Goal: Information Seeking & Learning: Understand process/instructions

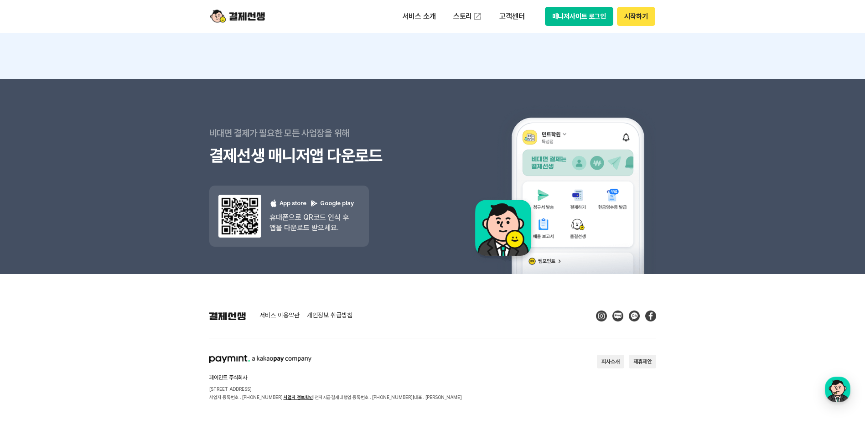
scroll to position [8146, 0]
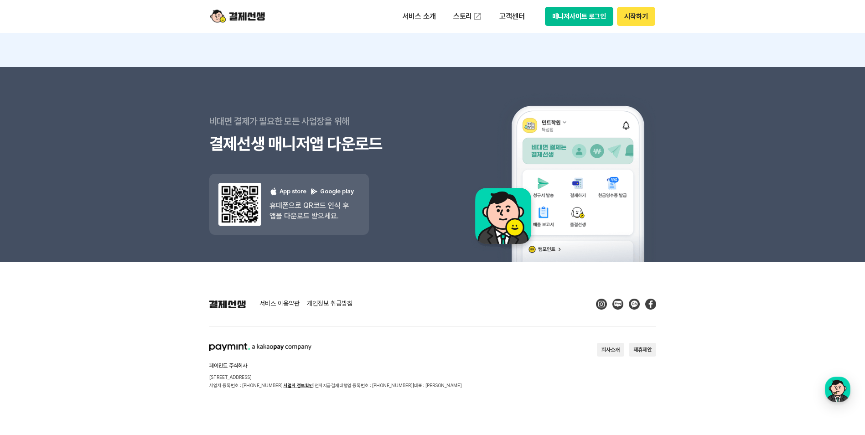
click at [610, 351] on button "회사소개" at bounding box center [610, 350] width 27 height 14
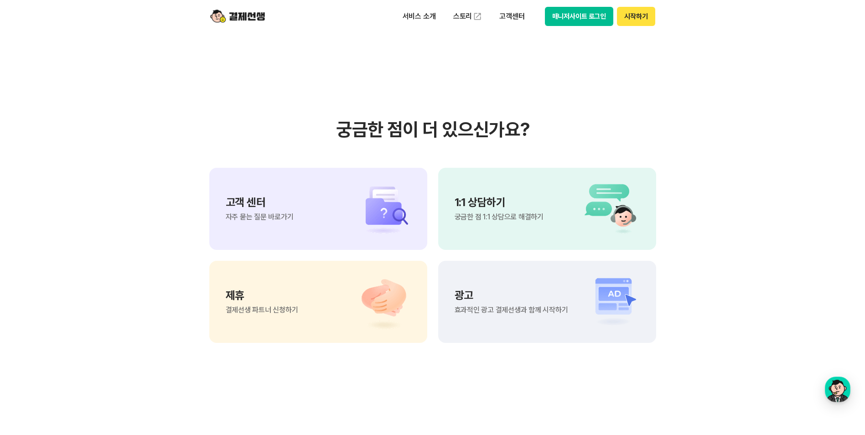
scroll to position [7554, 0]
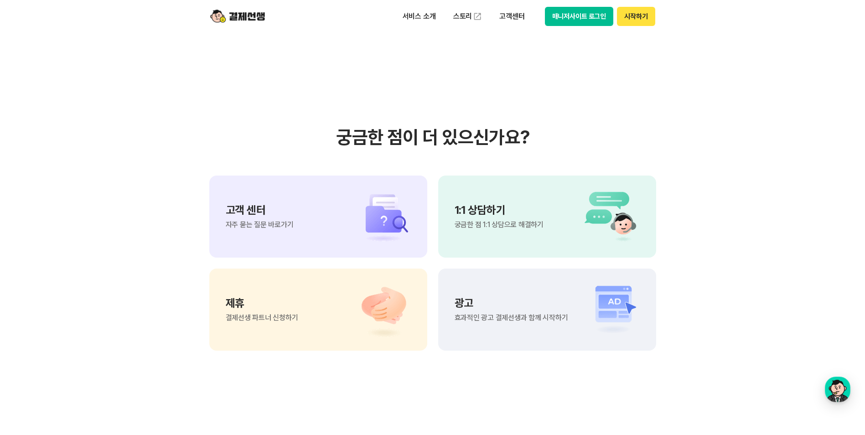
click at [273, 224] on span "자주 묻는 질문 바로가기" at bounding box center [260, 224] width 68 height 7
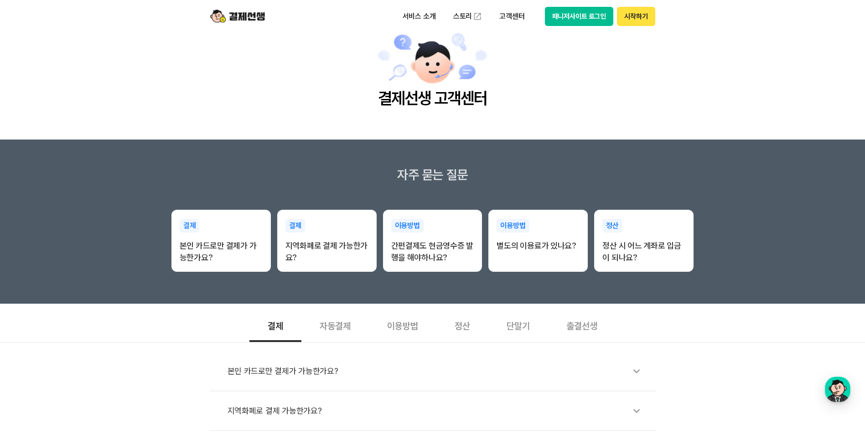
scroll to position [91, 0]
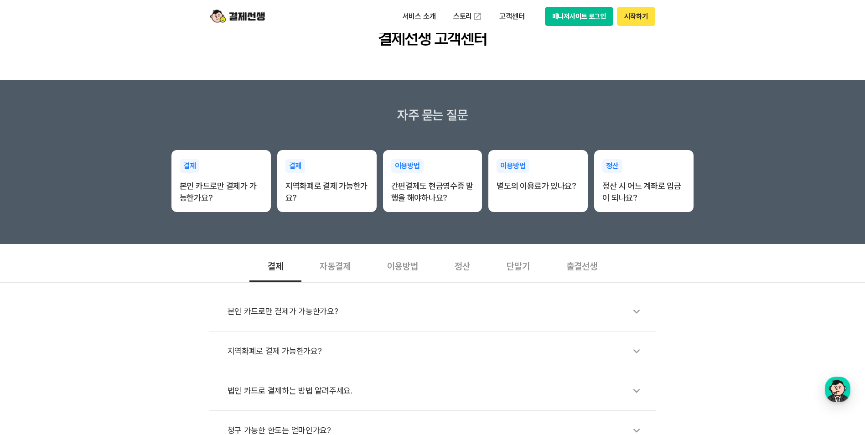
click at [327, 271] on div "자동결제" at bounding box center [334, 265] width 67 height 34
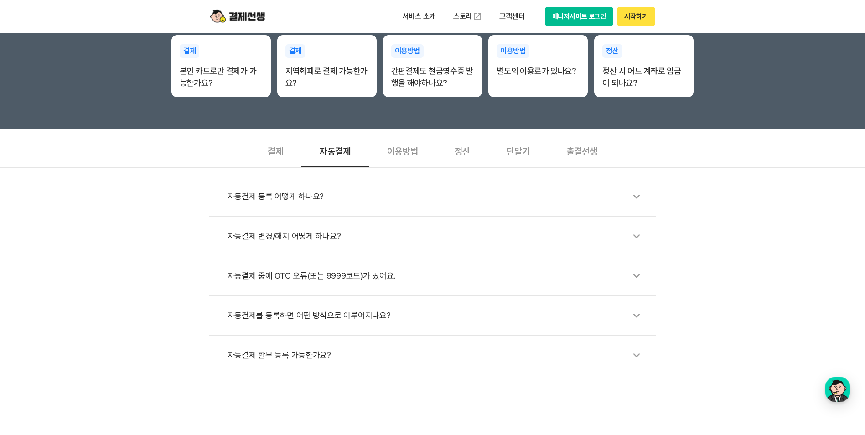
scroll to position [228, 0]
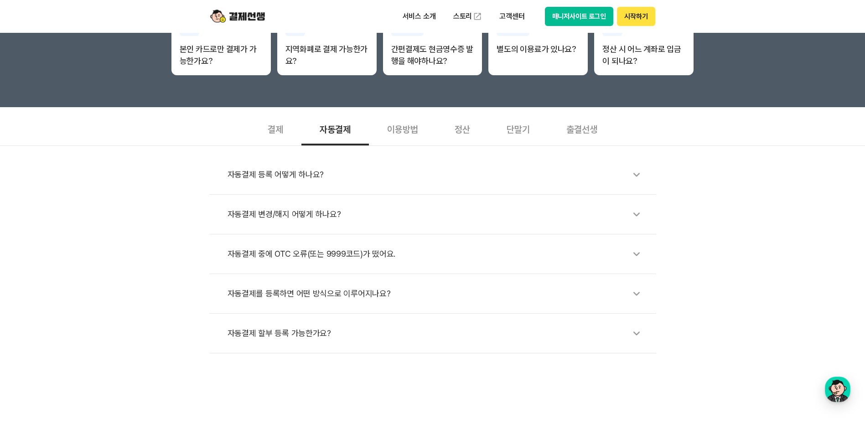
click at [289, 175] on div "자동결제 등록 어떻게 하나요?" at bounding box center [436, 174] width 419 height 21
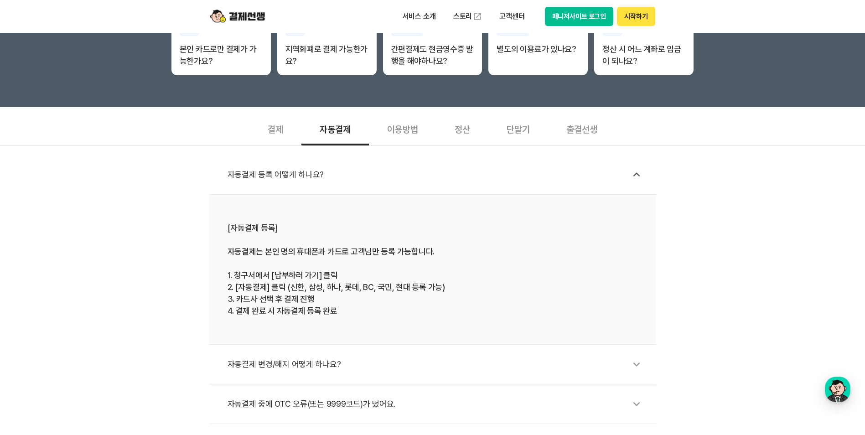
click at [340, 407] on div "자동결제 중에 OTC 오류(또는 9999코드)가 떴어요." at bounding box center [436, 403] width 419 height 21
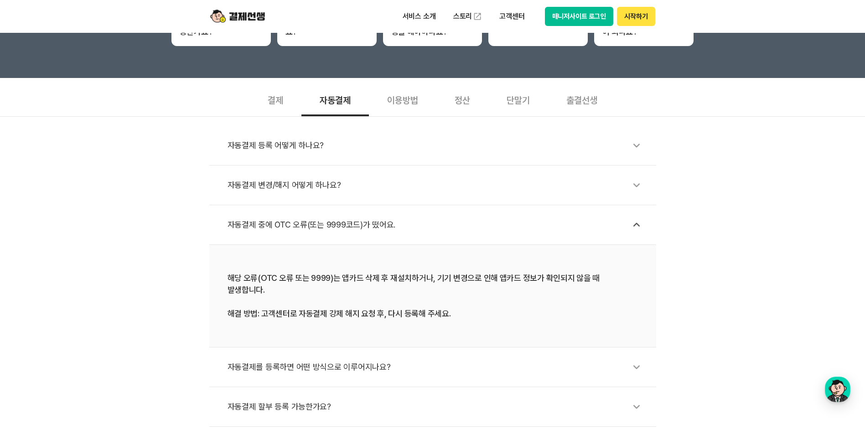
scroll to position [273, 0]
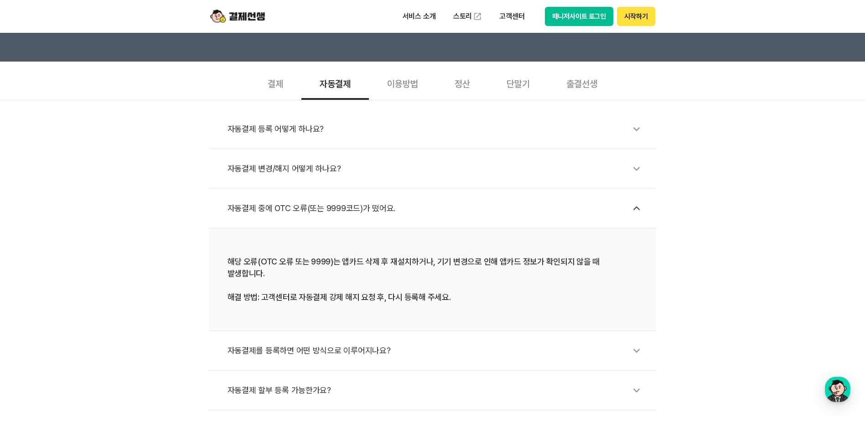
click at [706, 239] on div "자동결제 등록 어떻게 하나요? 자동결제 변경/해지 어떻게 하나요? 자동결제 중에 OTC 오류(또는 9999코드)가 떴어요. 해당 오류(OTC …" at bounding box center [432, 255] width 865 height 310
click at [125, 362] on div "자동결제 등록 어떻게 하나요? 자동결제 변경/해지 어떻게 하나요? 자동결제 중에 OTC 오류(또는 9999코드)가 떴어요. 해당 오류(OTC …" at bounding box center [432, 255] width 865 height 310
click at [137, 363] on div "자동결제 등록 어떻게 하나요? 자동결제 변경/해지 어떻게 하나요? 자동결제 중에 OTC 오류(또는 9999코드)가 떴어요. 해당 오류(OTC …" at bounding box center [432, 255] width 865 height 310
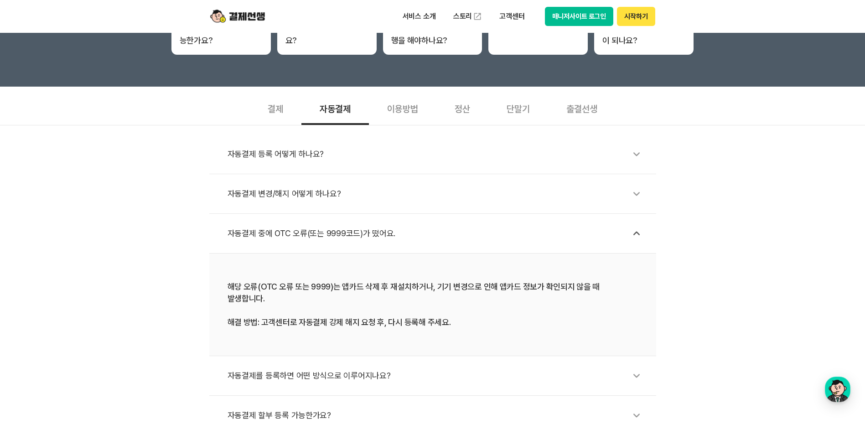
scroll to position [228, 0]
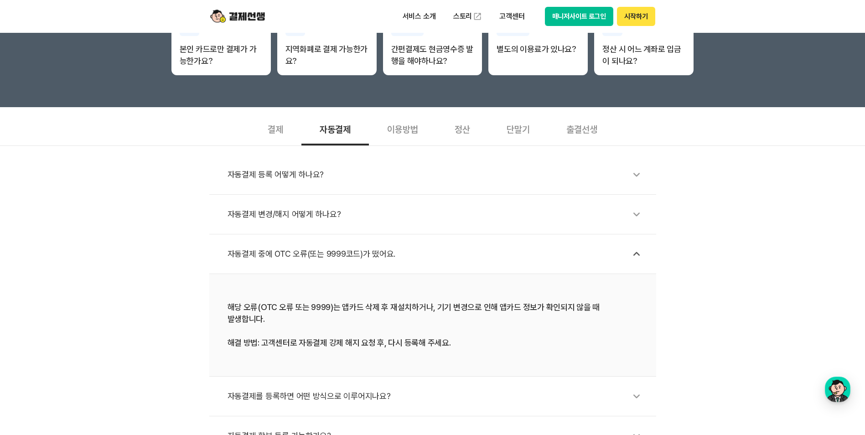
click at [361, 253] on div "자동결제 중에 OTC 오류(또는 9999코드)가 떴어요." at bounding box center [436, 253] width 419 height 21
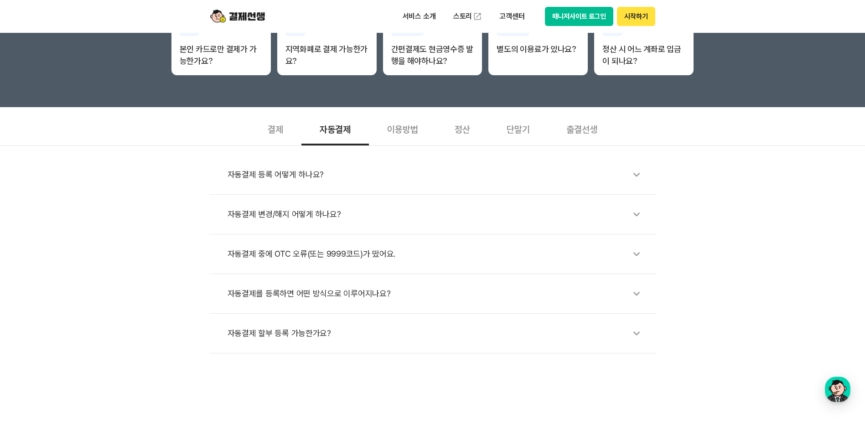
click at [297, 256] on div "자동결제 중에 OTC 오류(또는 9999코드)가 떴어요." at bounding box center [436, 253] width 419 height 21
